Goal: Navigation & Orientation: Find specific page/section

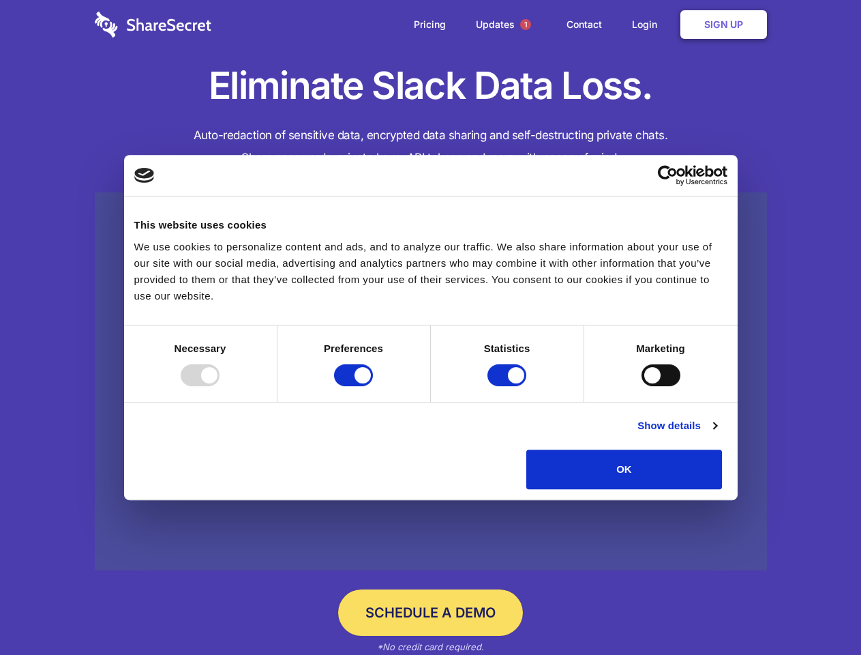
click at [220, 386] on div at bounding box center [200, 375] width 39 height 22
click at [373, 386] on input "Preferences" at bounding box center [353, 375] width 39 height 22
checkbox input "false"
click at [509, 386] on input "Statistics" at bounding box center [507, 375] width 39 height 22
checkbox input "false"
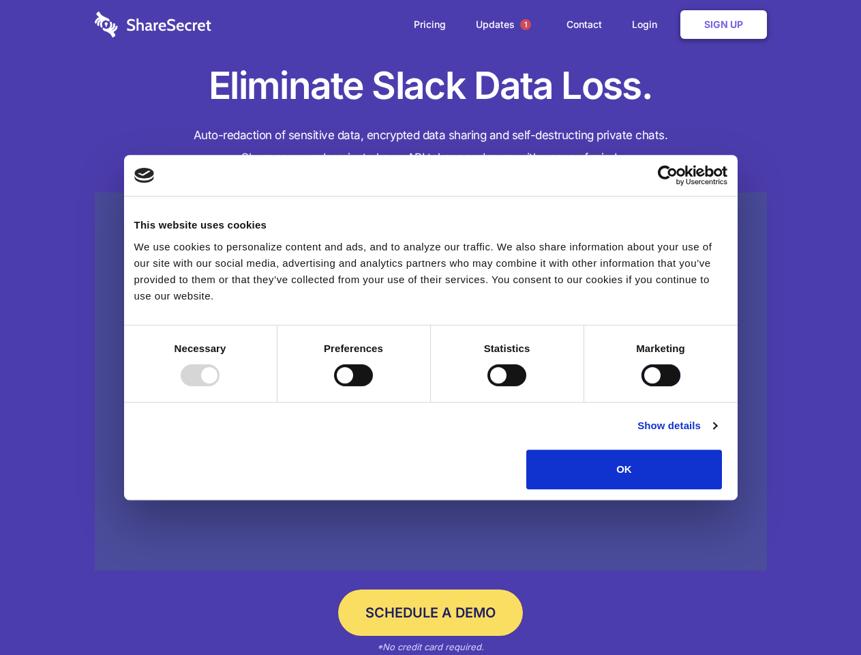
click at [642, 386] on input "Marketing" at bounding box center [661, 375] width 39 height 22
checkbox input "true"
click at [717, 434] on link "Show details" at bounding box center [677, 425] width 79 height 16
click at [0, 0] on li "Necessary 7 Necessary cookies help make a website usable by enabling basic func…" at bounding box center [0, 0] width 0 height 0
click at [525, 25] on span "1" at bounding box center [525, 24] width 11 height 11
